Goal: Task Accomplishment & Management: Use online tool/utility

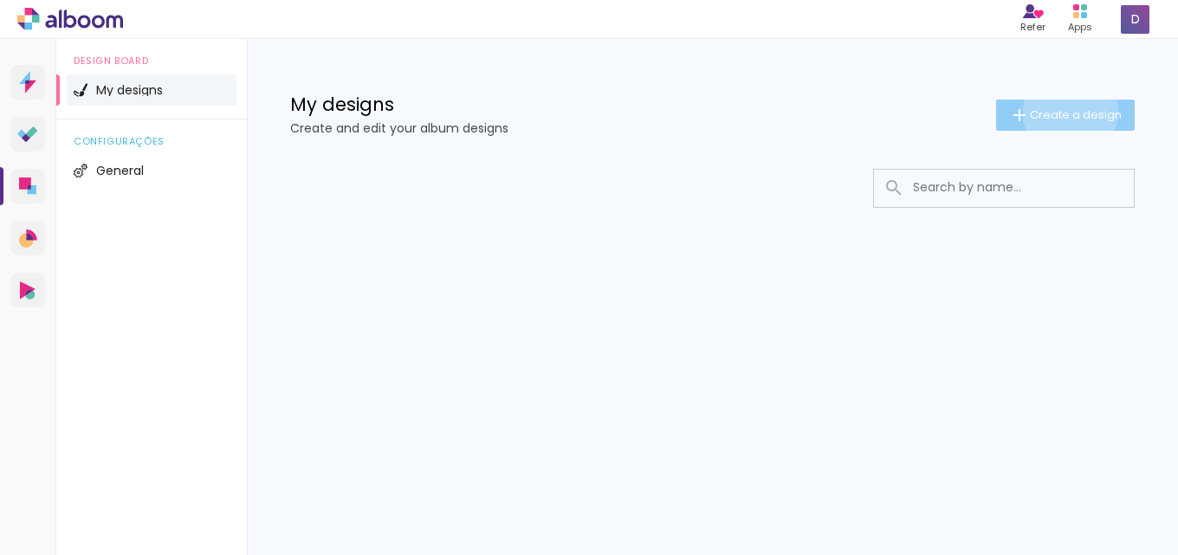
click at [1069, 112] on span "Create a design" at bounding box center [1076, 114] width 92 height 11
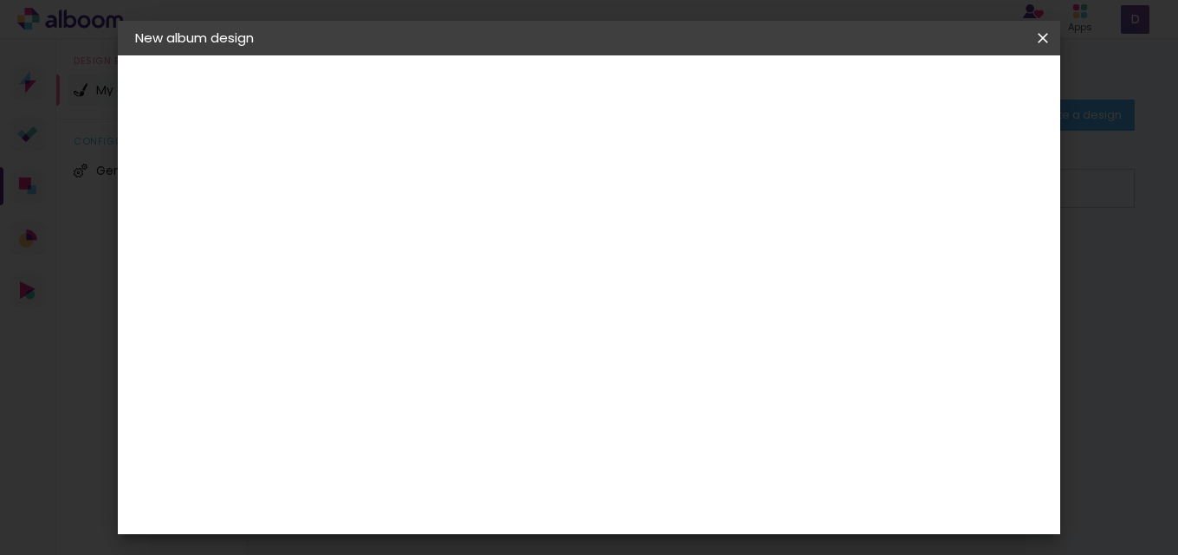
click at [418, 236] on input at bounding box center [418, 232] width 0 height 27
click at [1038, 34] on iron-icon at bounding box center [1043, 37] width 21 height 17
